Goal: Task Accomplishment & Management: Manage account settings

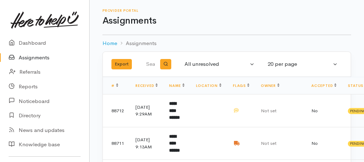
scroll to position [48, 0]
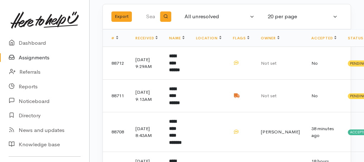
click at [41, 60] on link "Assignments" at bounding box center [44, 58] width 89 height 15
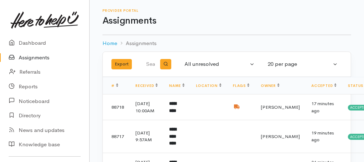
click at [28, 57] on link "Assignments" at bounding box center [44, 58] width 89 height 15
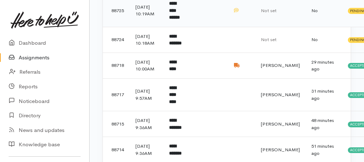
scroll to position [196, 0]
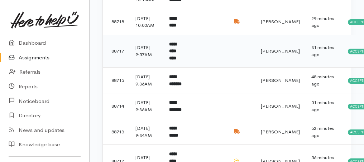
click at [176, 61] on b "**********" at bounding box center [172, 51] width 7 height 19
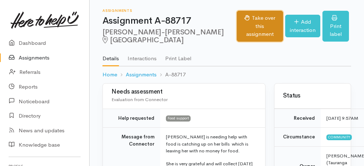
click at [237, 32] on button "Take over this assignment" at bounding box center [260, 26] width 46 height 31
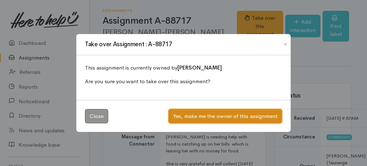
click at [200, 114] on button "Yes, make me the owner of this assignment" at bounding box center [225, 116] width 114 height 15
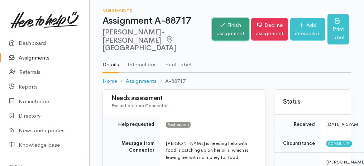
click at [220, 27] on icon at bounding box center [222, 24] width 5 height 5
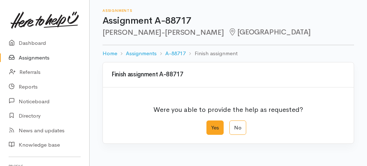
click at [215, 125] on label "Yes" at bounding box center [214, 127] width 17 height 15
click at [211, 125] on input "Yes" at bounding box center [208, 122] width 5 height 5
radio input "true"
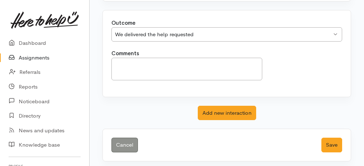
scroll to position [143, 0]
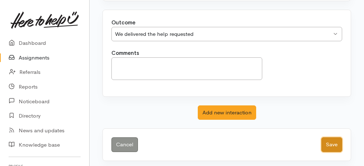
click at [339, 140] on button "Save" at bounding box center [331, 144] width 21 height 15
